Goal: Navigation & Orientation: Find specific page/section

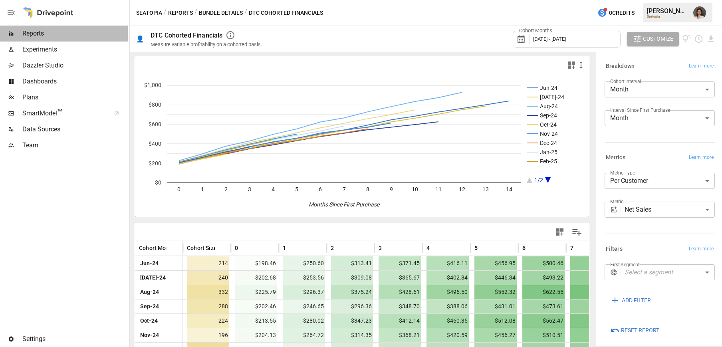
drag, startPoint x: 73, startPoint y: 36, endPoint x: 84, endPoint y: 40, distance: 12.4
click at [73, 36] on span "Reports" at bounding box center [74, 34] width 105 height 10
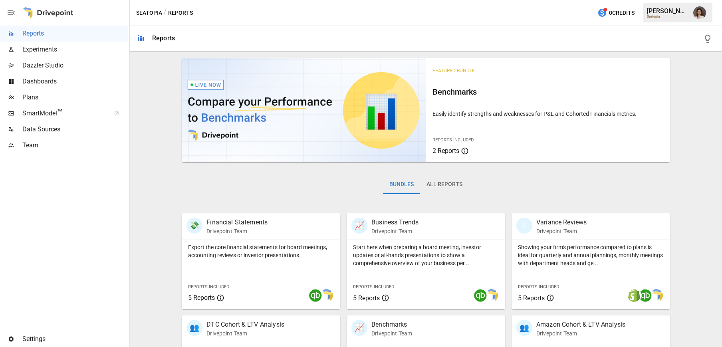
click at [64, 81] on span "Dashboards" at bounding box center [74, 82] width 105 height 10
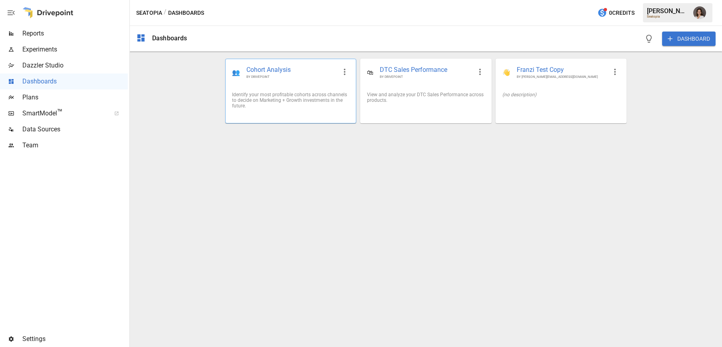
click at [302, 99] on div "Identify your most profitable cohorts across channels to decide on Marketing + …" at bounding box center [290, 100] width 117 height 17
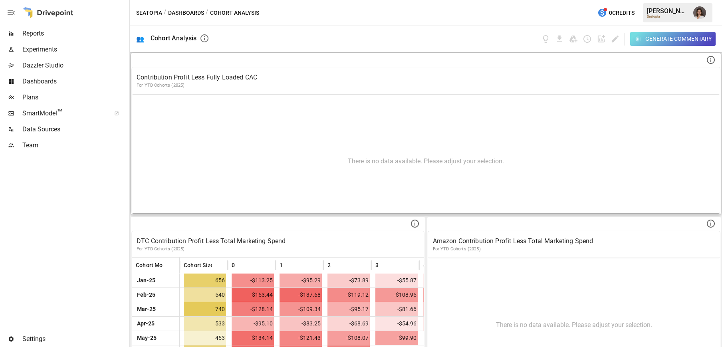
click at [230, 75] on p "Contribution Profit Less Fully Loaded CAC" at bounding box center [426, 78] width 578 height 10
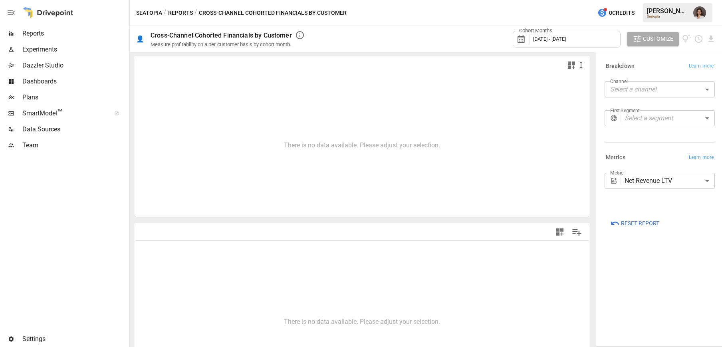
click at [601, 157] on div "Metrics Learn more" at bounding box center [657, 156] width 113 height 14
click at [182, 11] on button "Reports" at bounding box center [180, 13] width 25 height 10
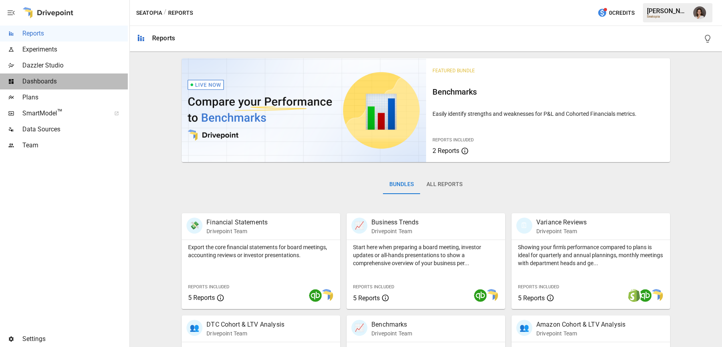
click at [57, 83] on span "Dashboards" at bounding box center [74, 82] width 105 height 10
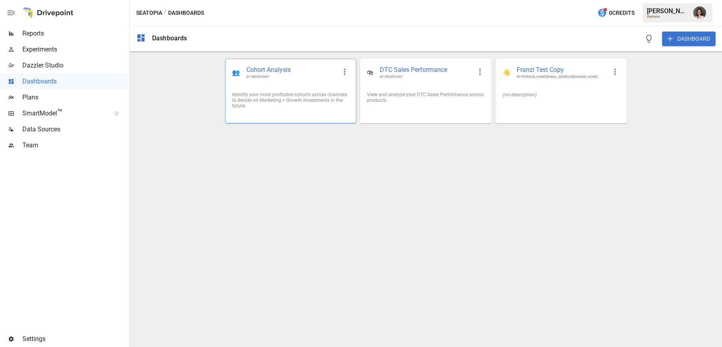
click at [286, 93] on div "Identify your most profitable cohorts across channels to decide on Marketing + …" at bounding box center [290, 100] width 117 height 17
